Goal: Check status: Check status

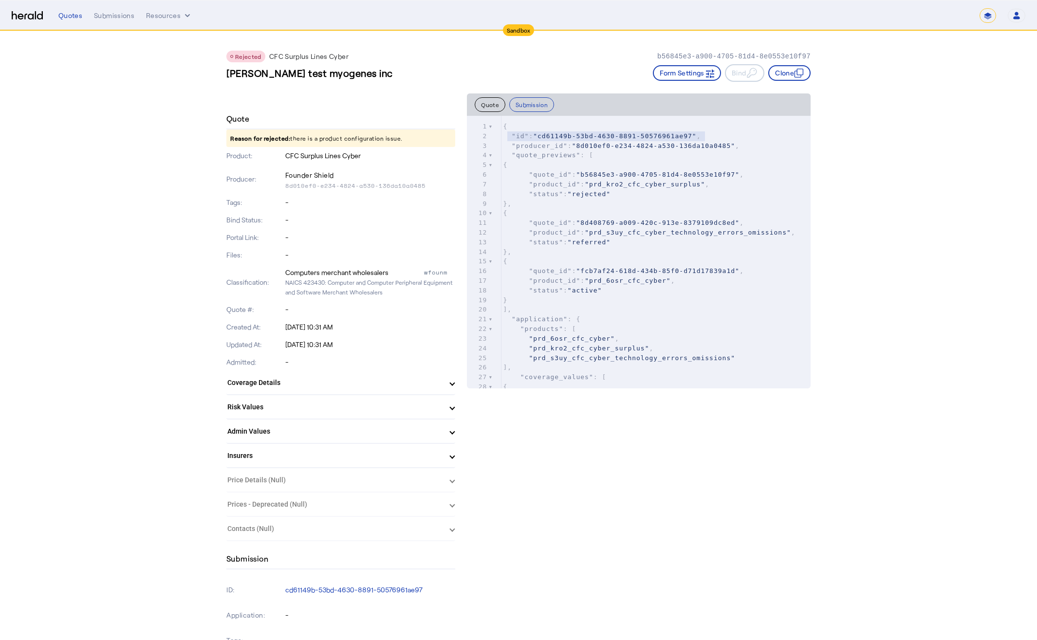
click at [31, 14] on img at bounding box center [27, 15] width 31 height 9
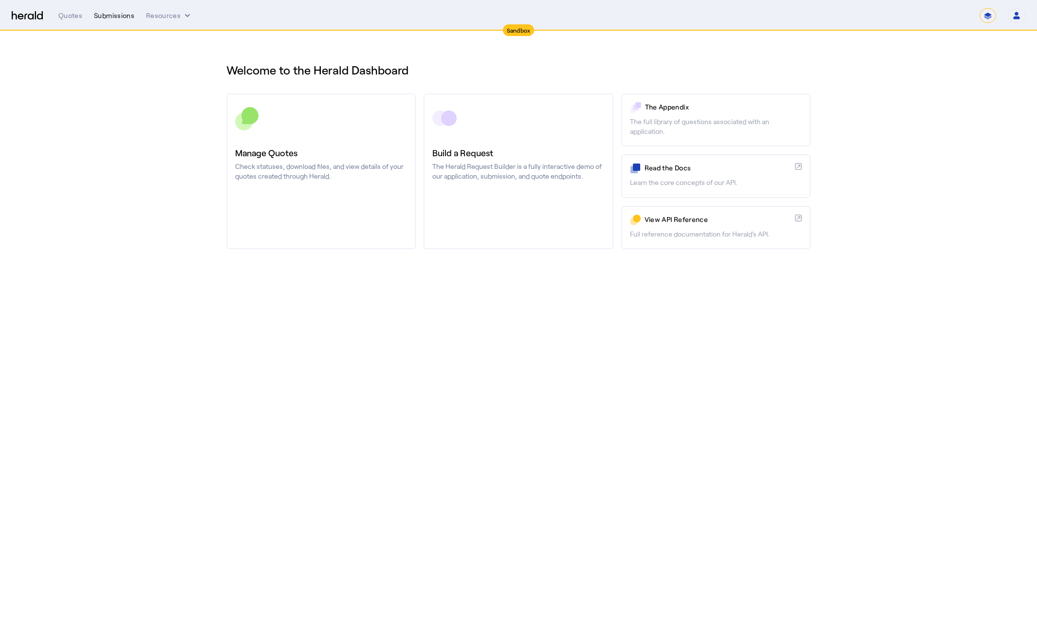
click at [122, 16] on div "Submissions" at bounding box center [114, 16] width 40 height 10
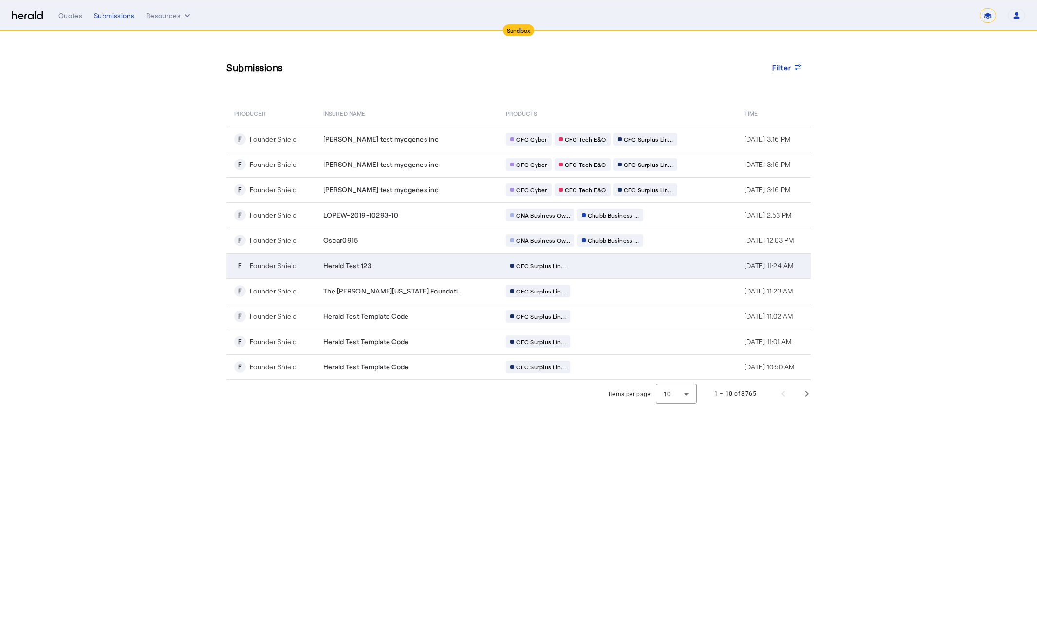
click at [450, 269] on div "Herald Test 123" at bounding box center [408, 266] width 171 height 10
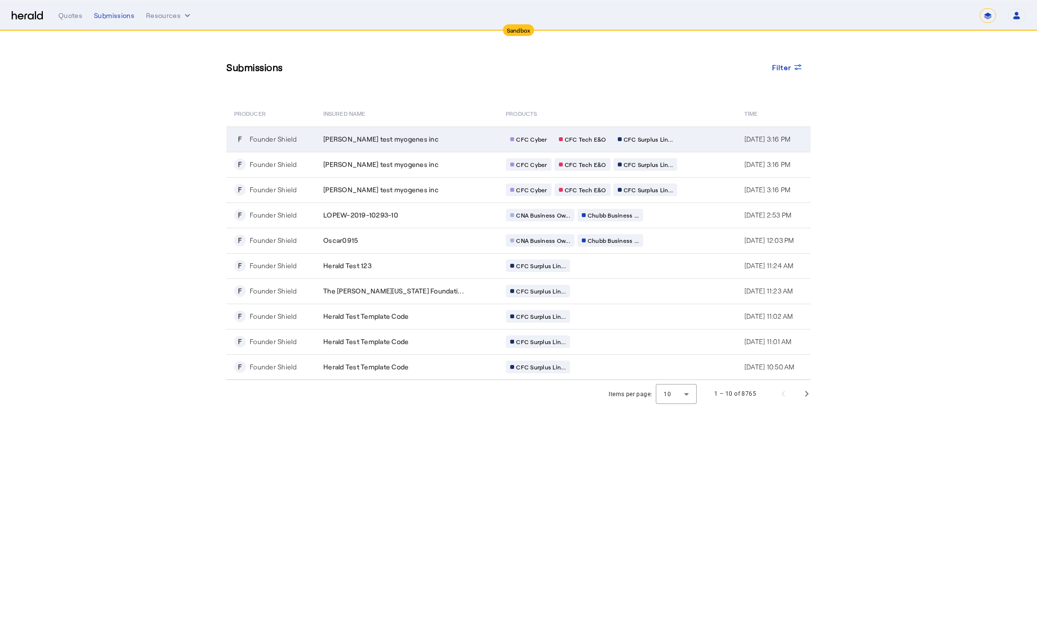
click at [448, 144] on div "[PERSON_NAME] test myogenes inc" at bounding box center [408, 139] width 171 height 10
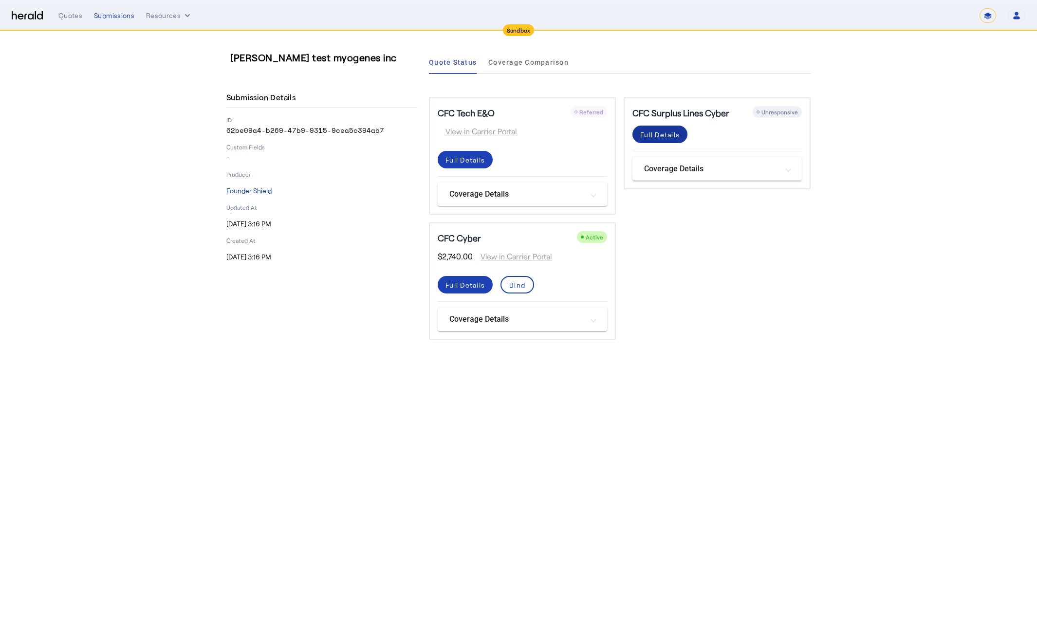
click at [659, 134] on div "Full Details" at bounding box center [659, 135] width 39 height 10
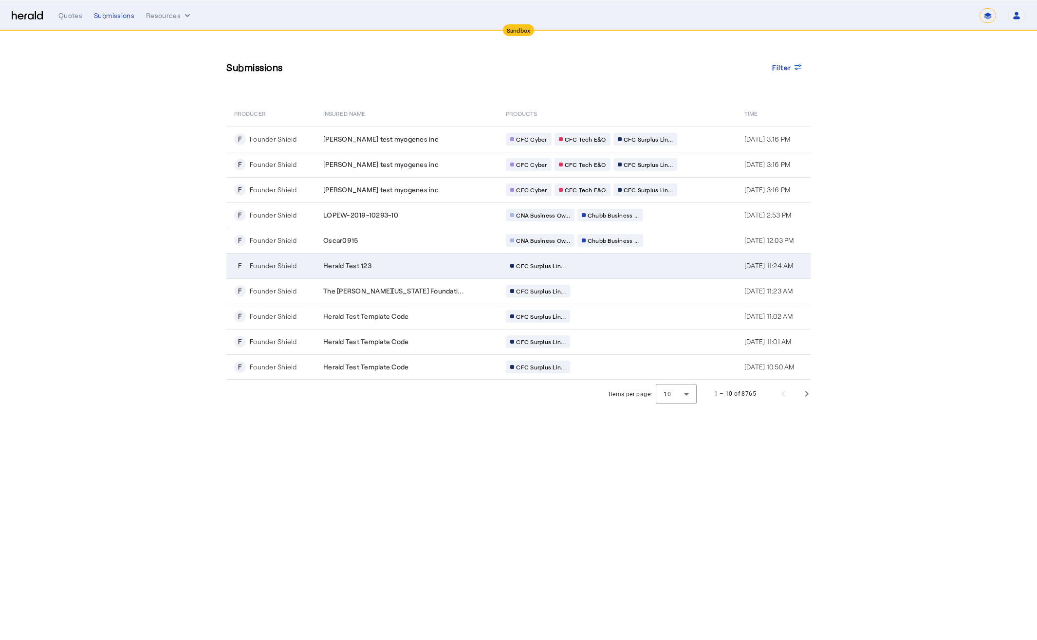
click at [622, 263] on div "CFC Surplus Lin..." at bounding box center [599, 266] width 187 height 13
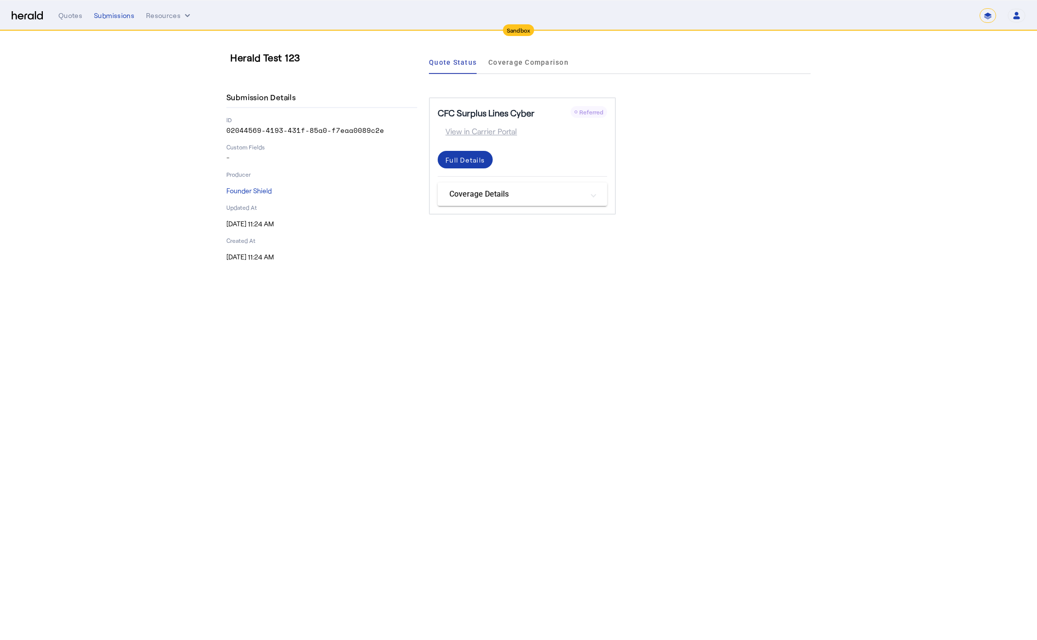
click at [456, 155] on div "Full Details" at bounding box center [465, 160] width 39 height 10
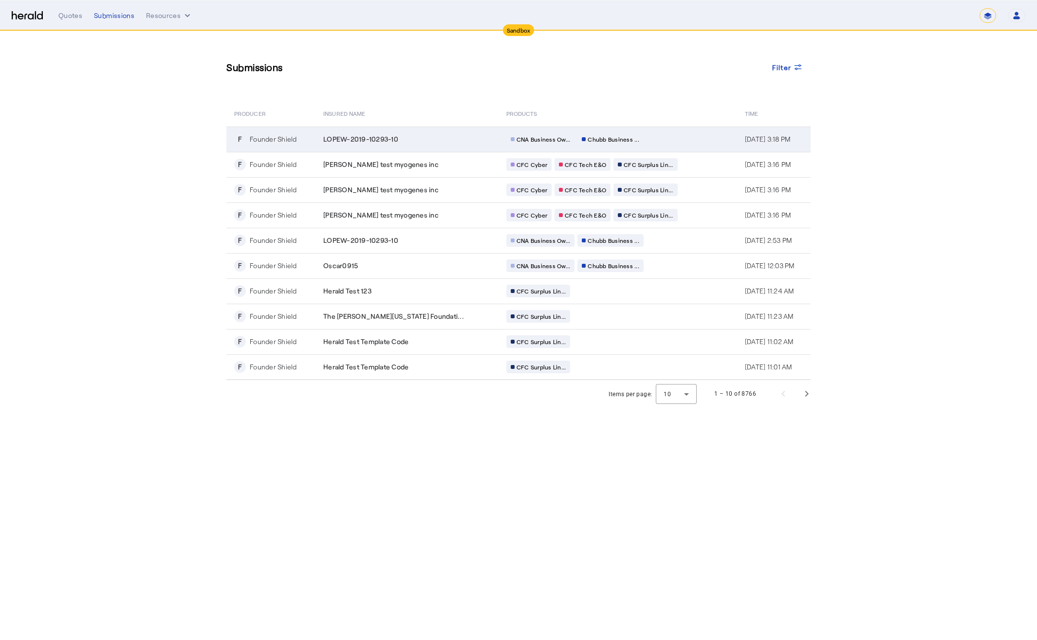
click at [640, 144] on div "CNA Business Ow... Chubb Business ..." at bounding box center [600, 139] width 187 height 13
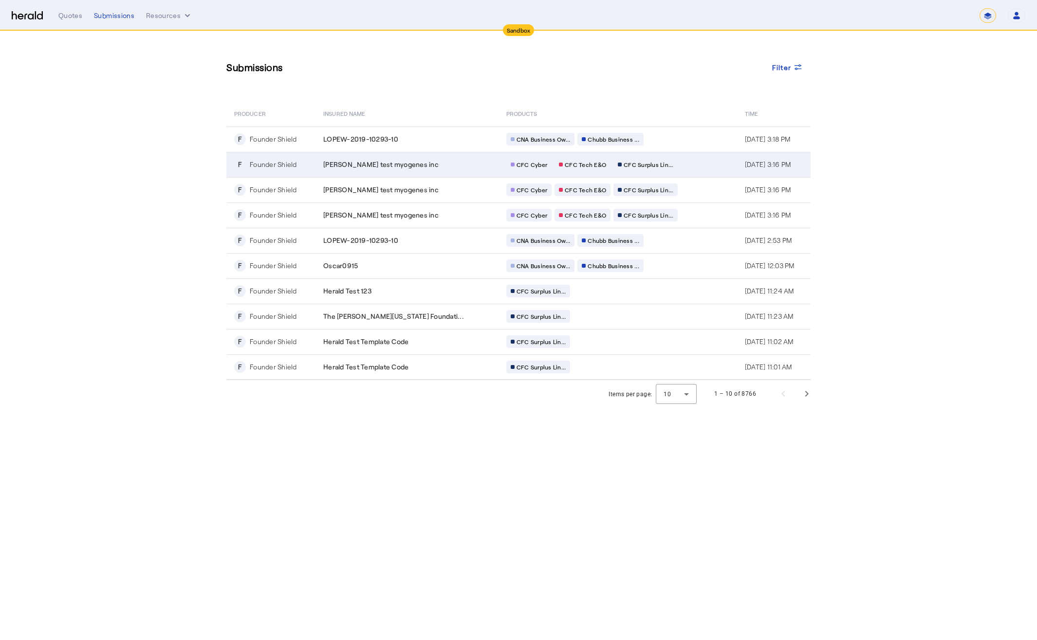
click at [665, 165] on td "CFC Cyber CFC Tech E&O CFC Surplus Lin..." at bounding box center [618, 164] width 239 height 25
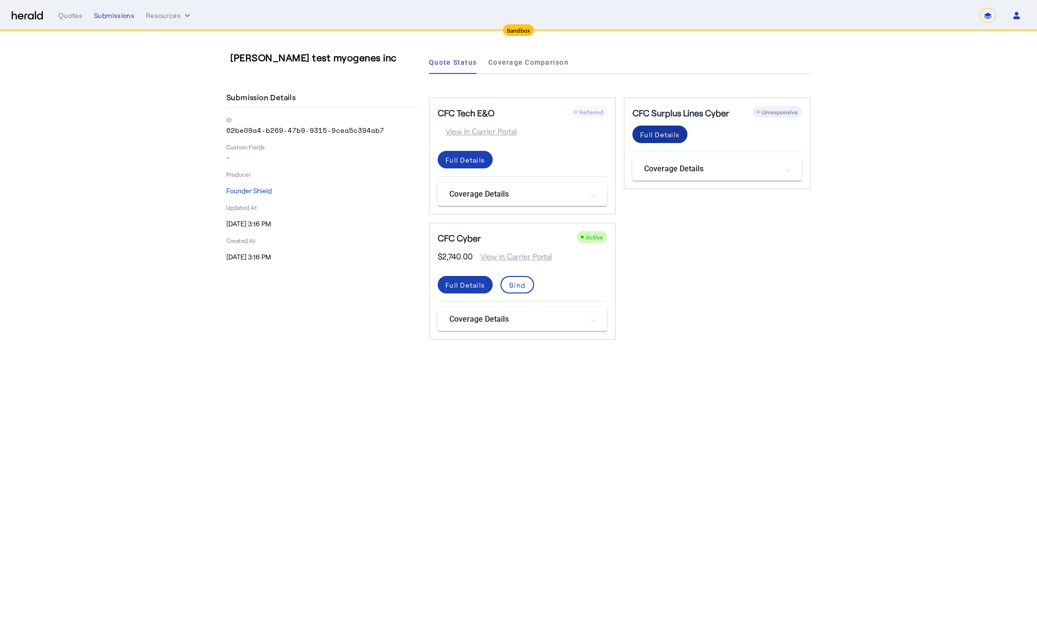
click at [670, 132] on div "Full Details" at bounding box center [659, 135] width 39 height 10
